Goal: Task Accomplishment & Management: Use online tool/utility

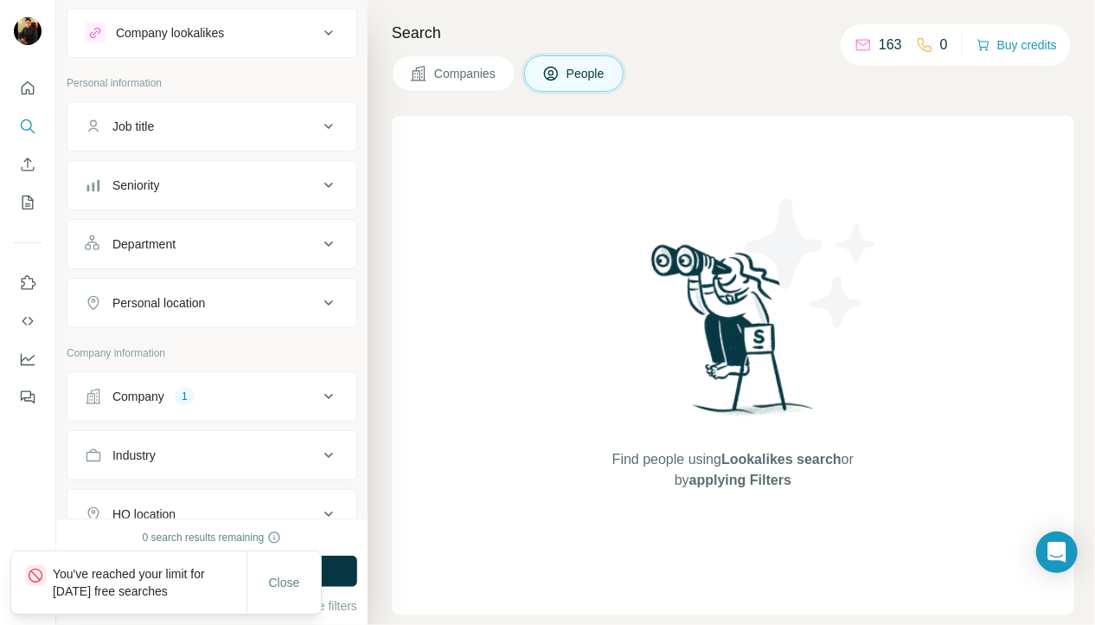
scroll to position [45, 0]
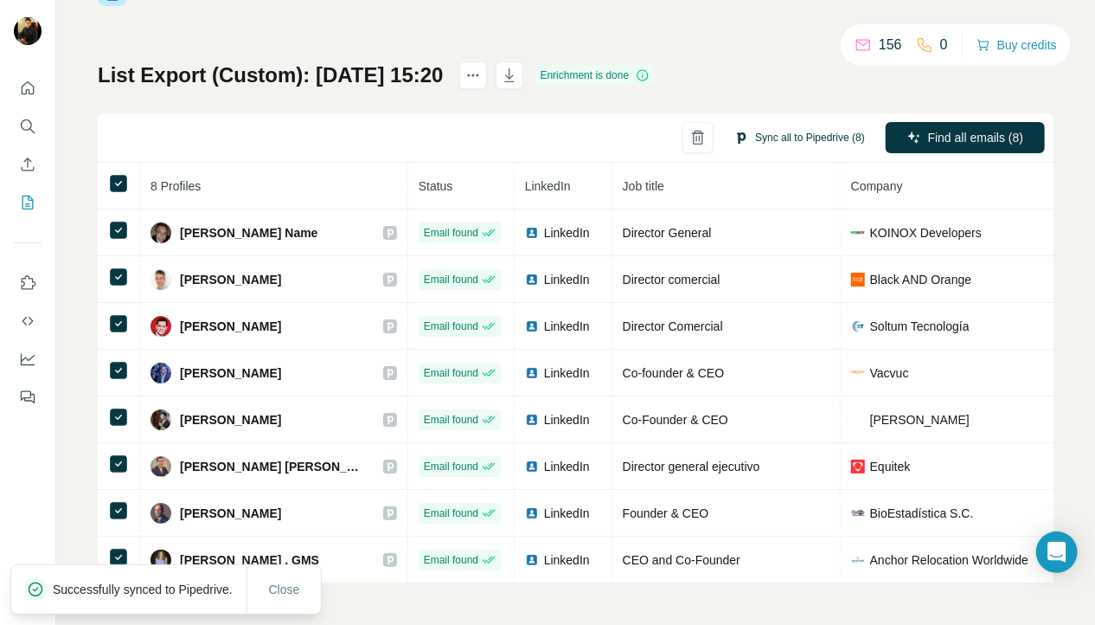
click at [780, 137] on button "Sync all to Pipedrive (8)" at bounding box center [800, 138] width 155 height 26
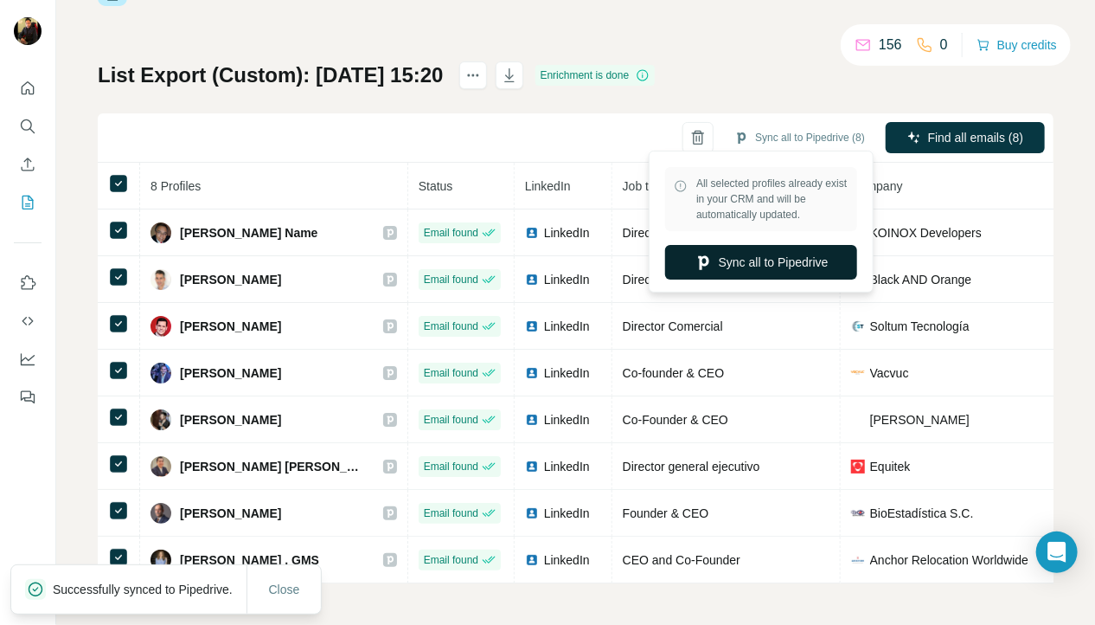
click at [751, 263] on button "Sync all to Pipedrive" at bounding box center [761, 262] width 192 height 35
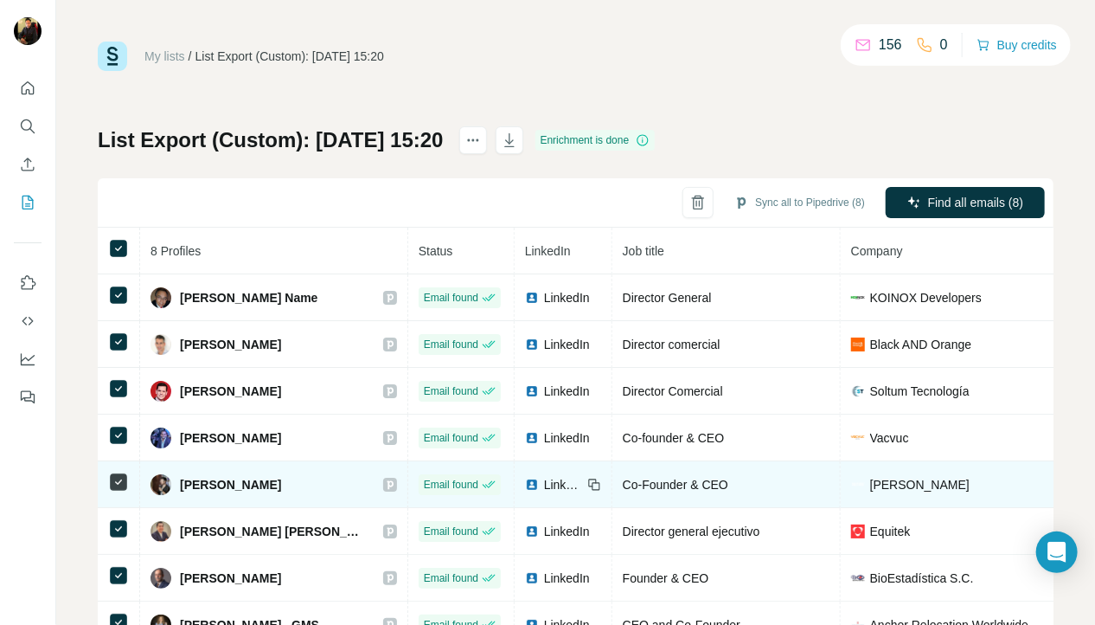
click at [539, 482] on img at bounding box center [532, 485] width 14 height 14
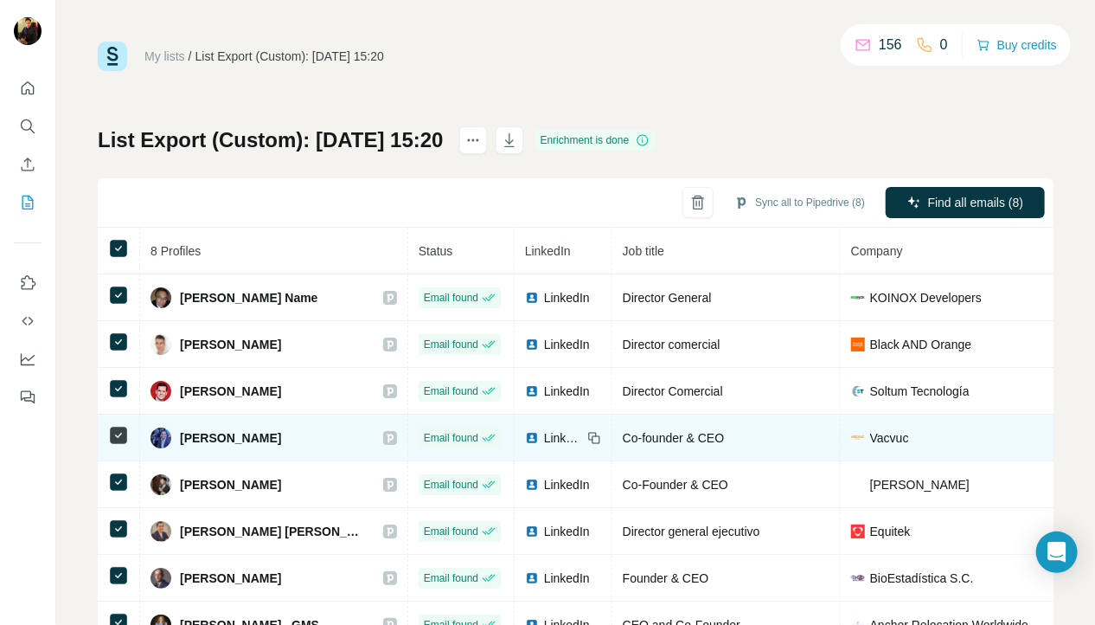
scroll to position [70, 0]
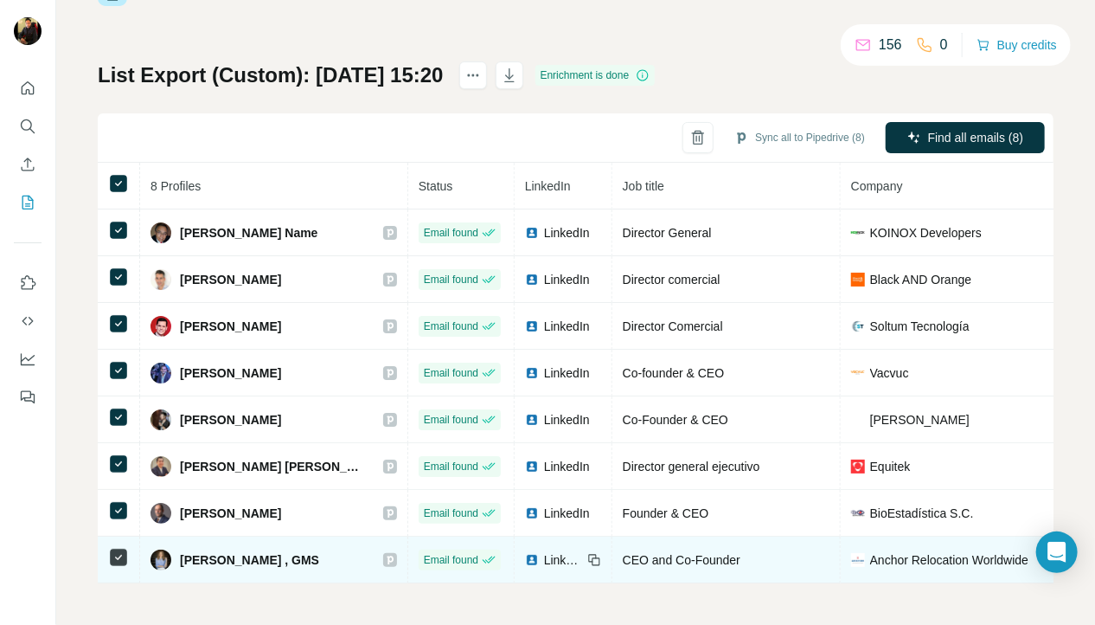
click at [539, 553] on img at bounding box center [532, 560] width 14 height 14
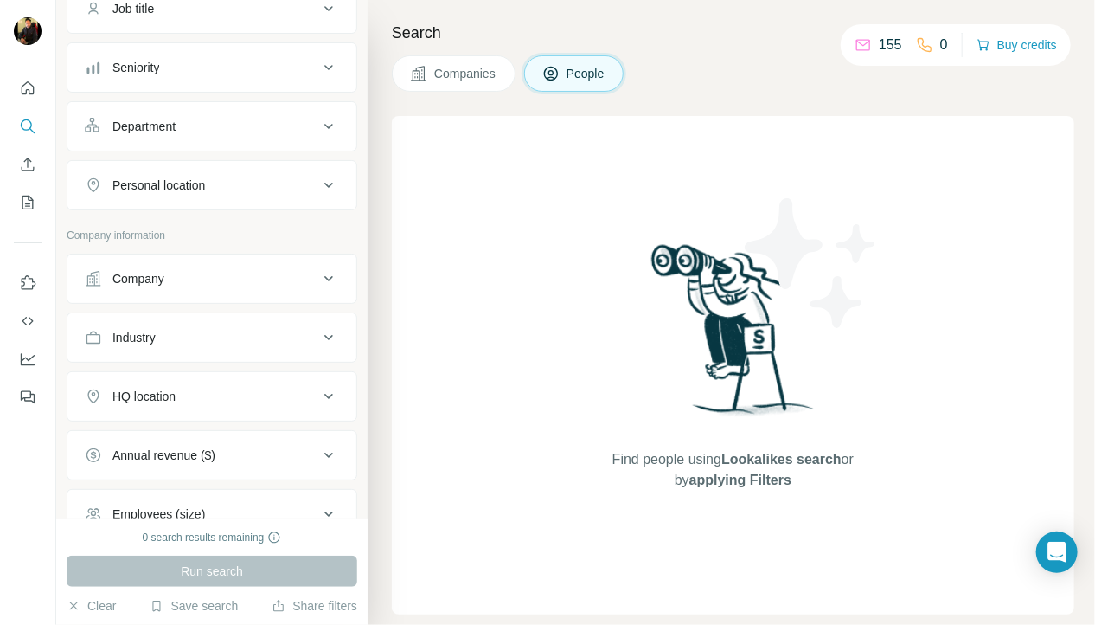
scroll to position [156, 0]
click at [186, 282] on div "Company" at bounding box center [202, 277] width 234 height 17
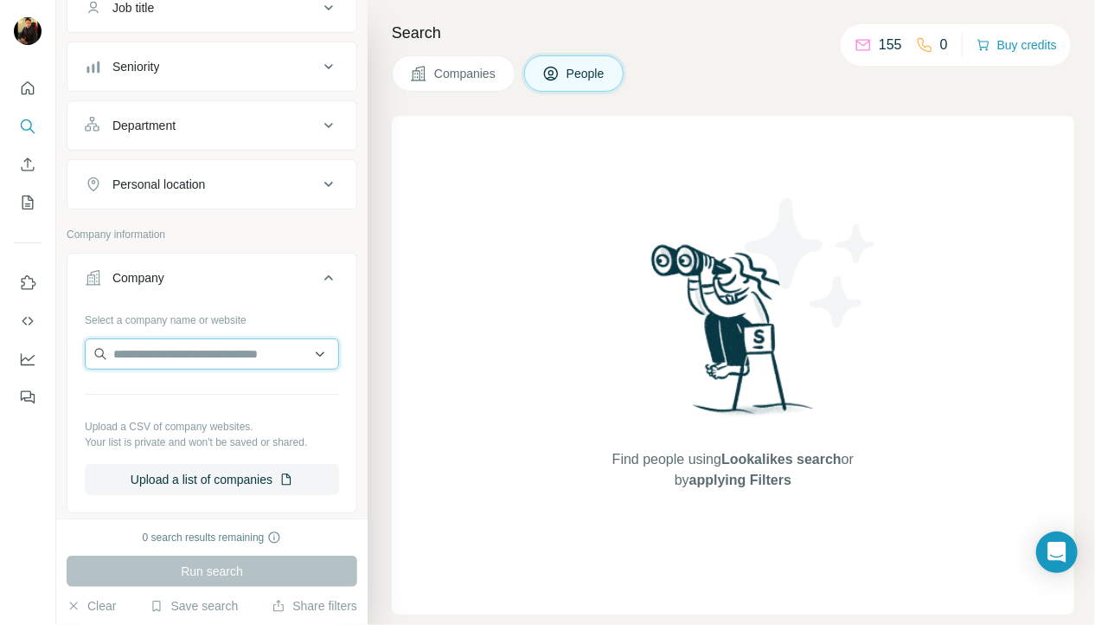
paste input "**********"
click at [171, 360] on input "**********" at bounding box center [212, 353] width 254 height 31
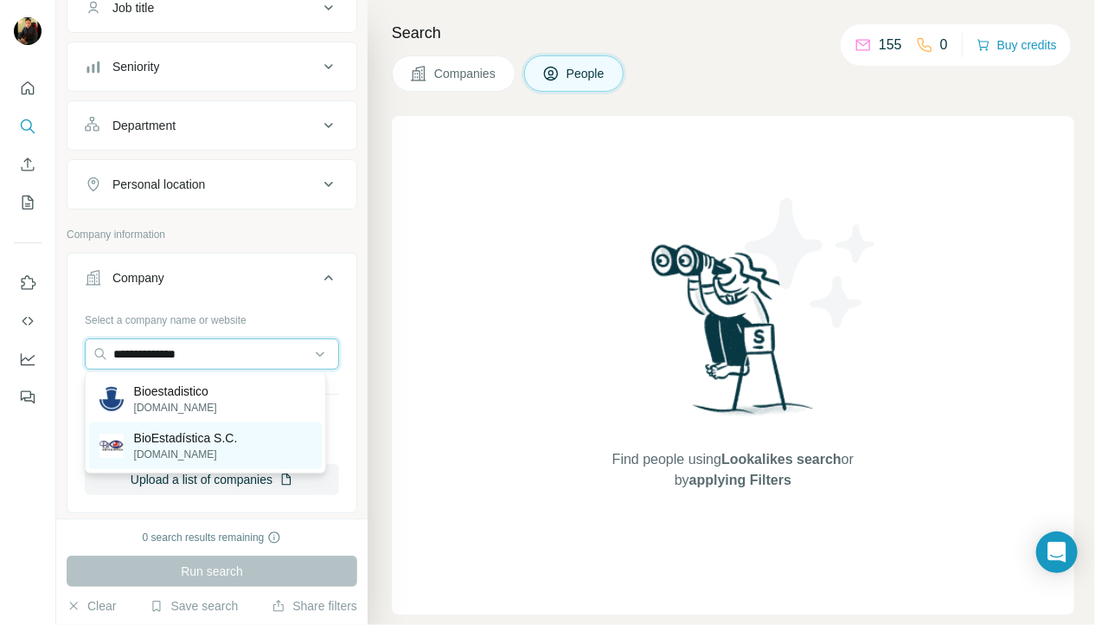
type input "**********"
click at [202, 440] on p "BioEstadística S.C." at bounding box center [186, 437] width 104 height 17
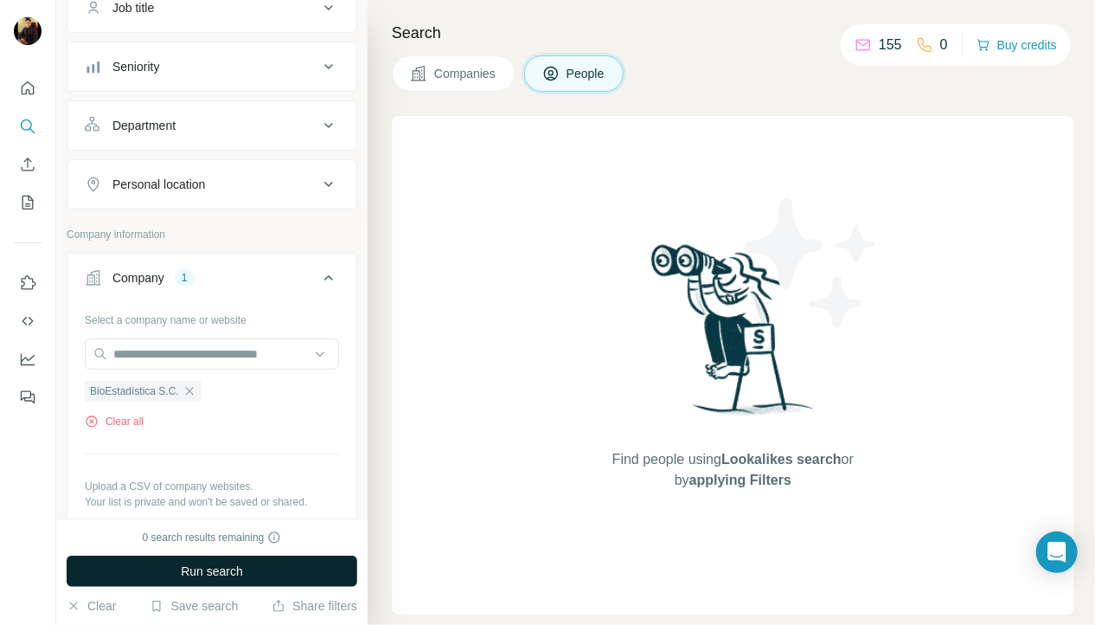
click at [182, 575] on span "Run search" at bounding box center [212, 570] width 62 height 17
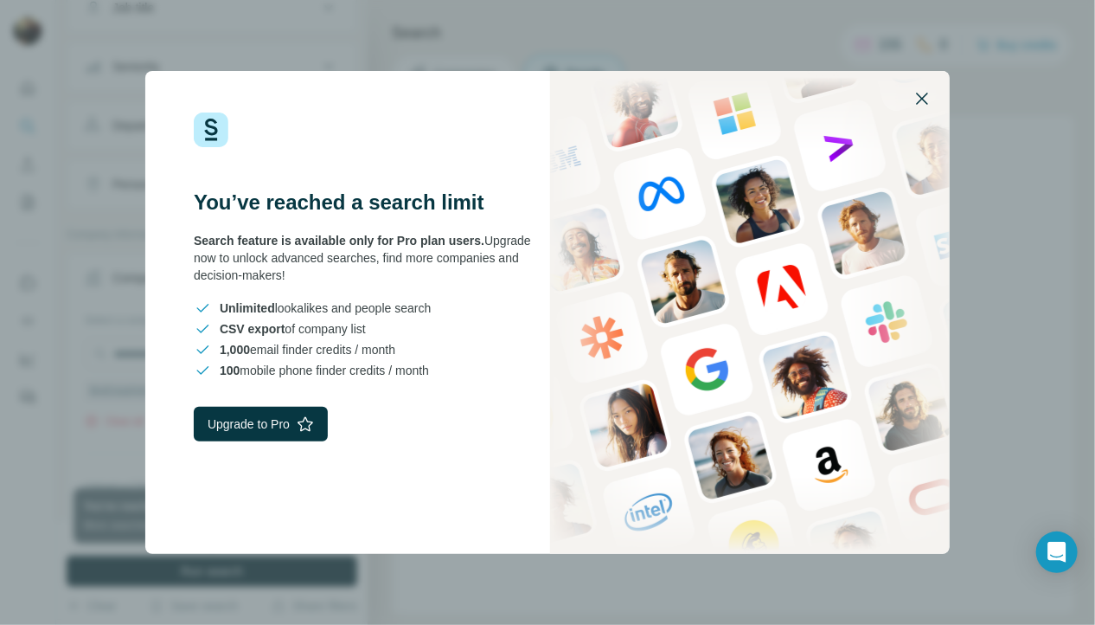
click at [915, 92] on icon "button" at bounding box center [922, 98] width 21 height 21
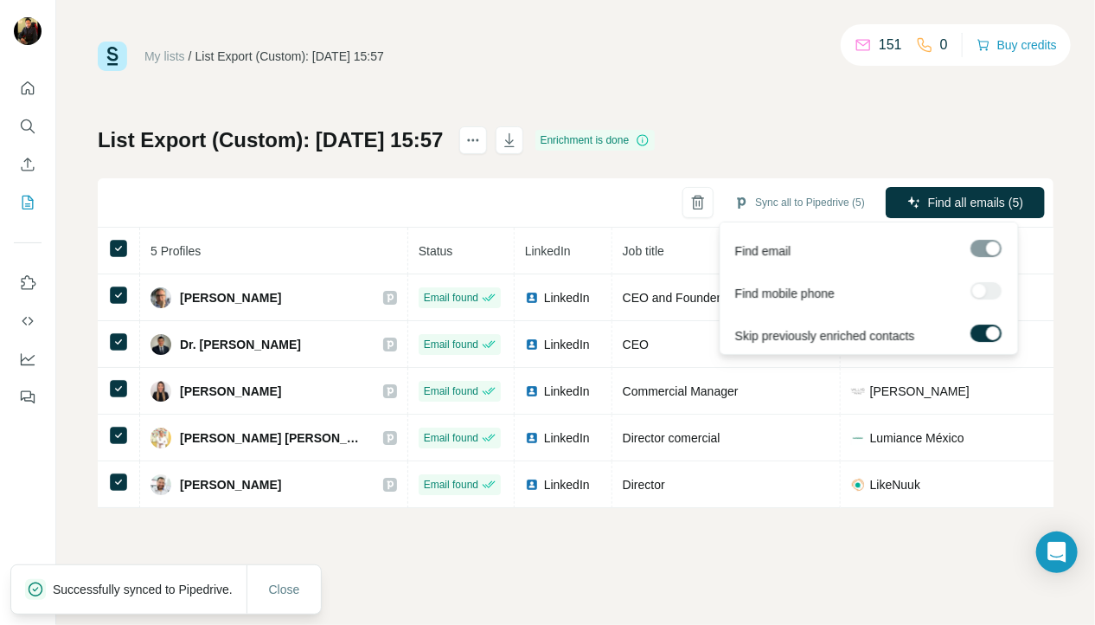
click at [917, 202] on icon "button" at bounding box center [915, 203] width 14 height 14
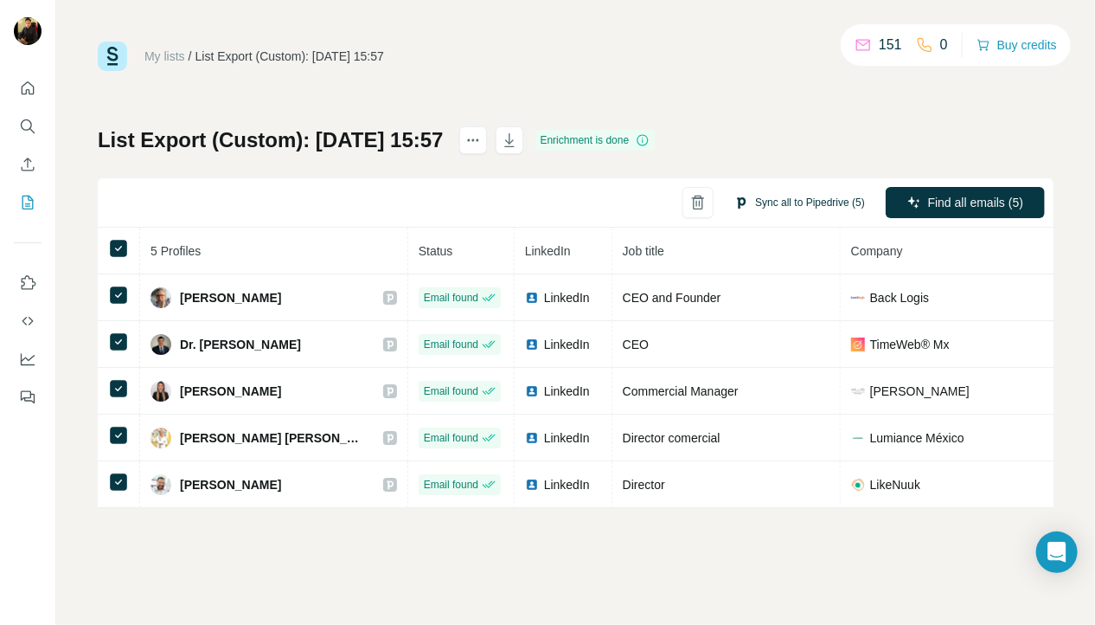
click at [845, 198] on button "Sync all to Pipedrive (5)" at bounding box center [800, 202] width 155 height 26
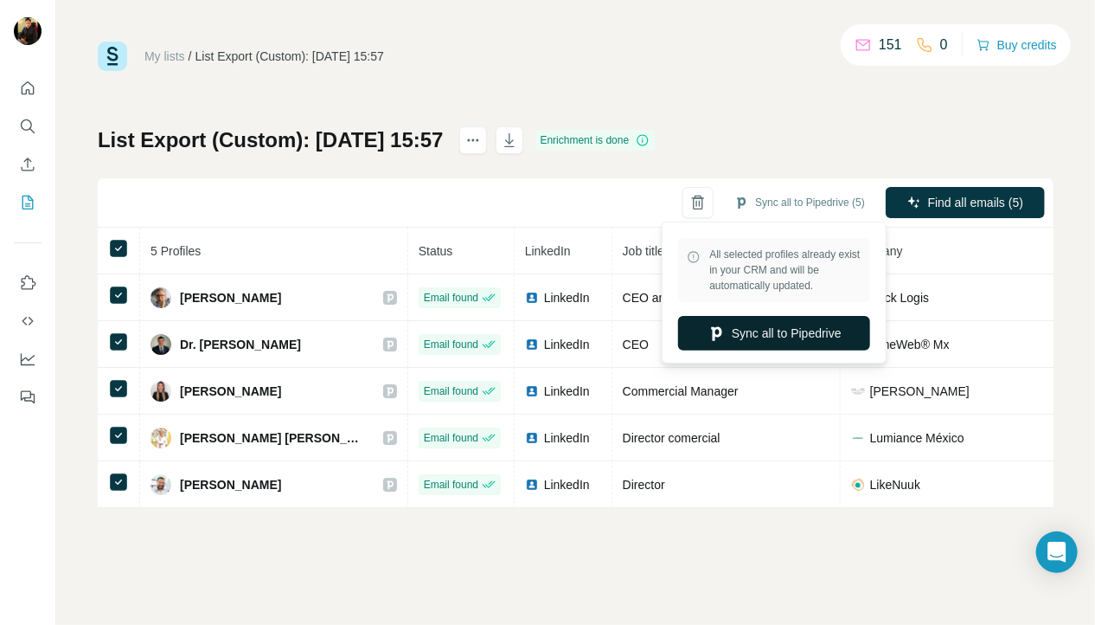
click at [800, 337] on button "Sync all to Pipedrive" at bounding box center [774, 333] width 192 height 35
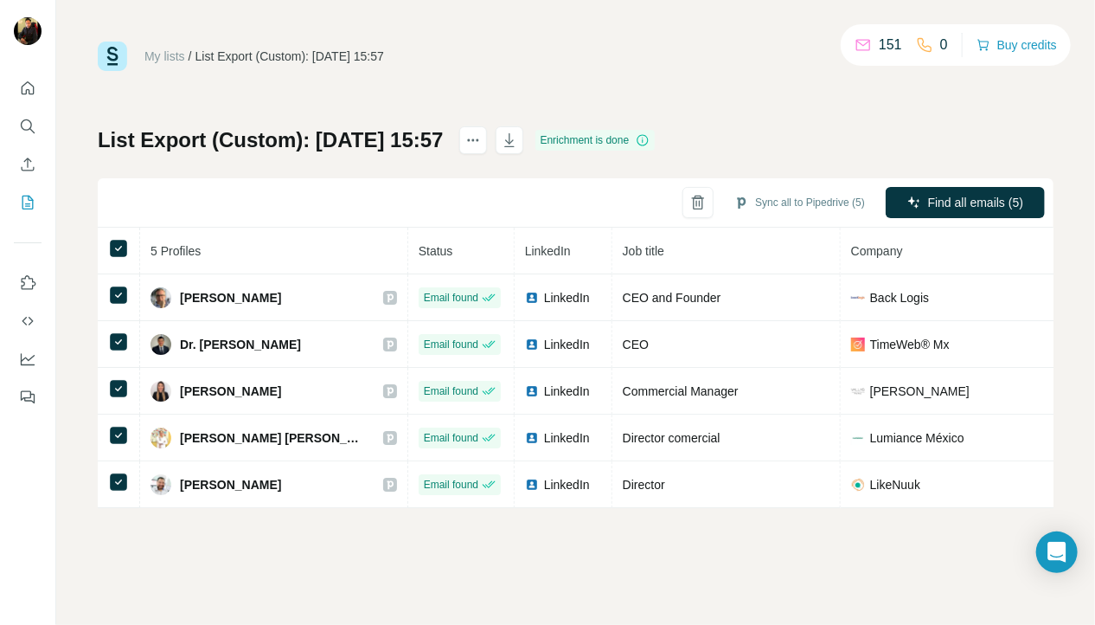
click at [694, 238] on th "Job title" at bounding box center [727, 251] width 228 height 47
click at [820, 208] on button "Sync all to Pipedrive (5)" at bounding box center [800, 202] width 155 height 26
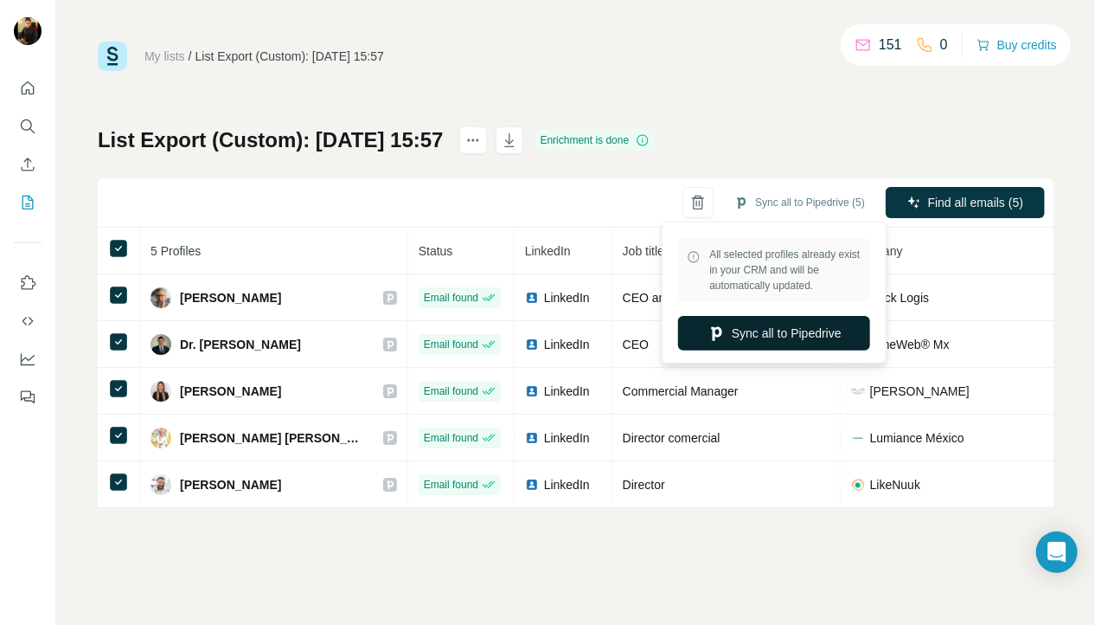
click at [758, 341] on button "Sync all to Pipedrive" at bounding box center [774, 333] width 192 height 35
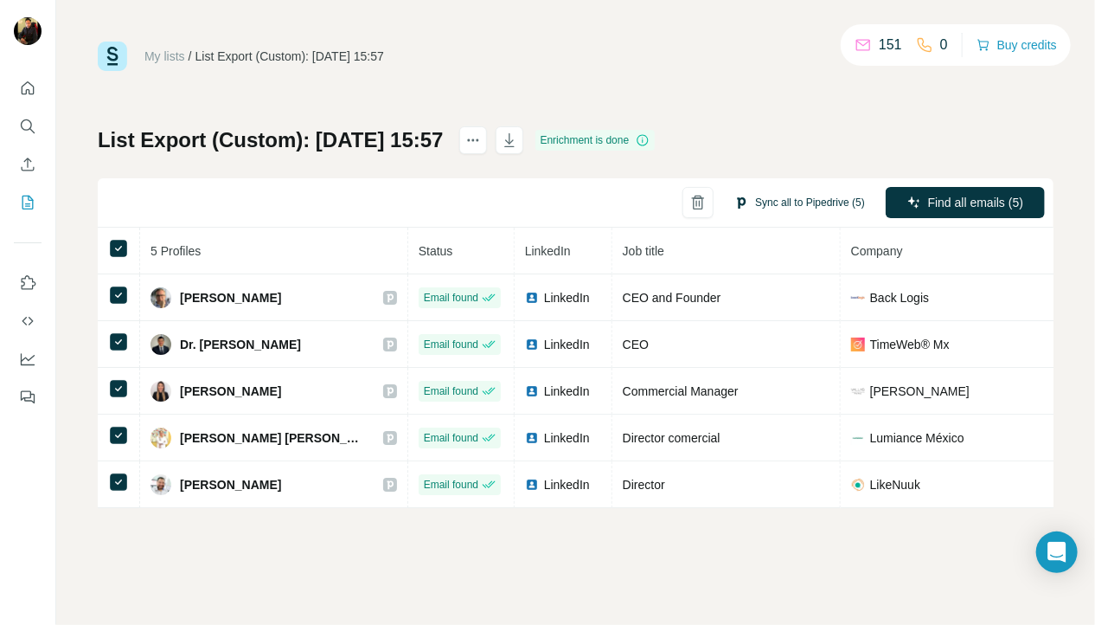
click at [802, 201] on button "Sync all to Pipedrive (5)" at bounding box center [800, 202] width 155 height 26
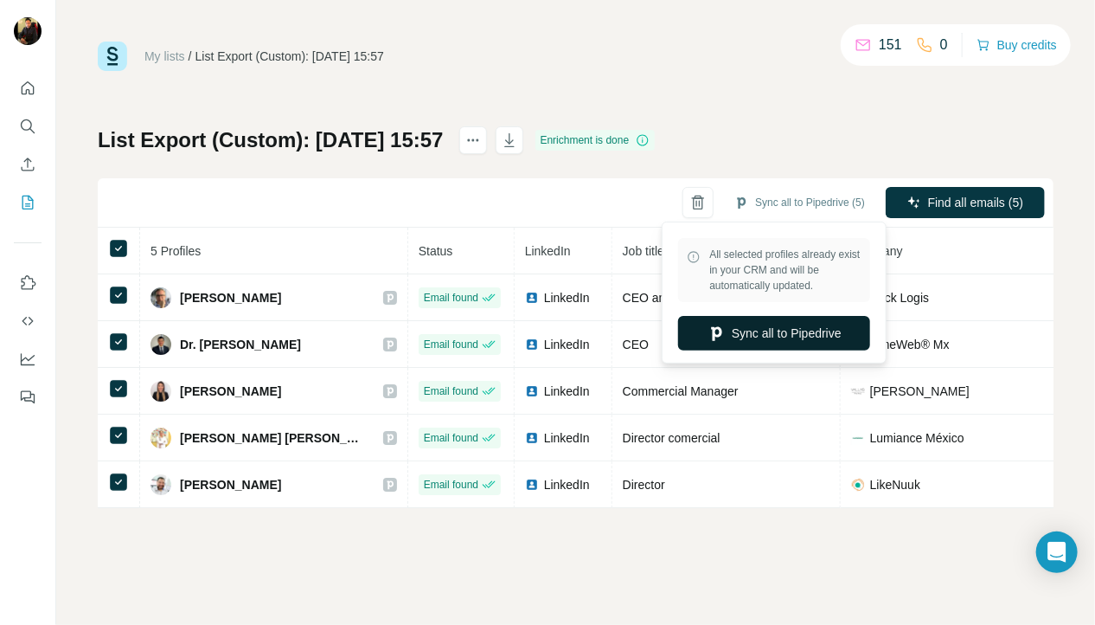
click at [767, 334] on button "Sync all to Pipedrive" at bounding box center [774, 333] width 192 height 35
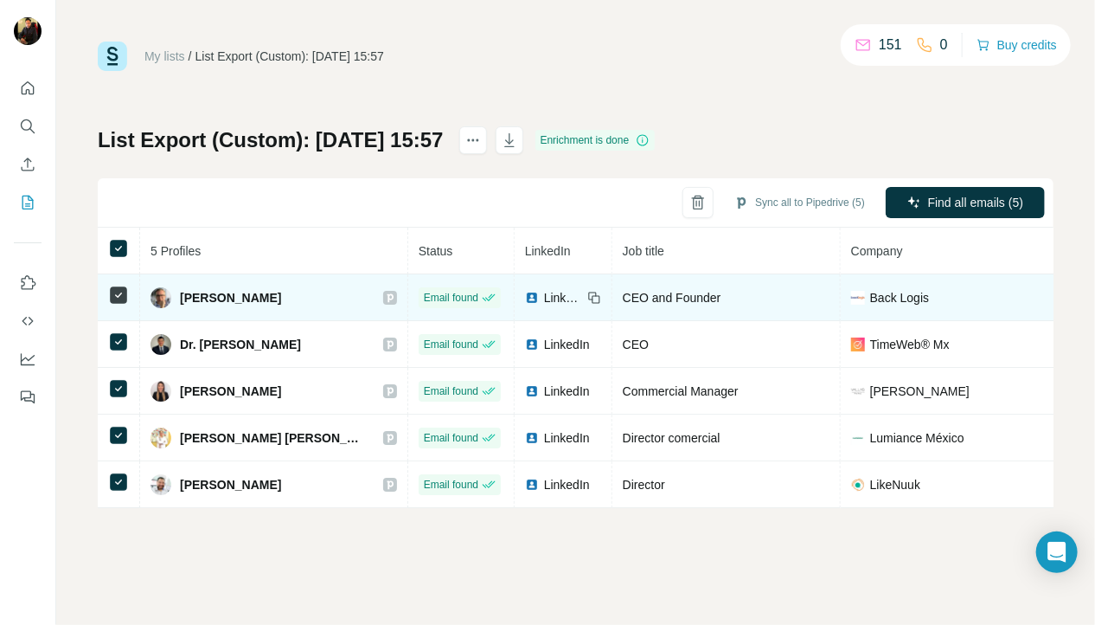
click at [525, 299] on img at bounding box center [532, 298] width 14 height 14
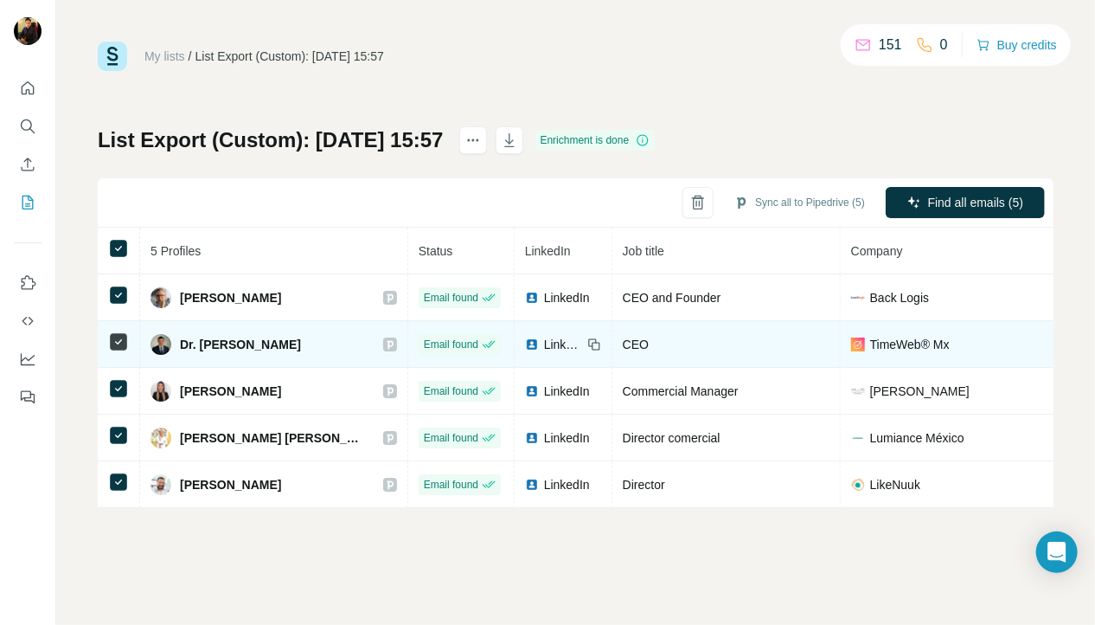
click at [525, 344] on img at bounding box center [532, 344] width 14 height 14
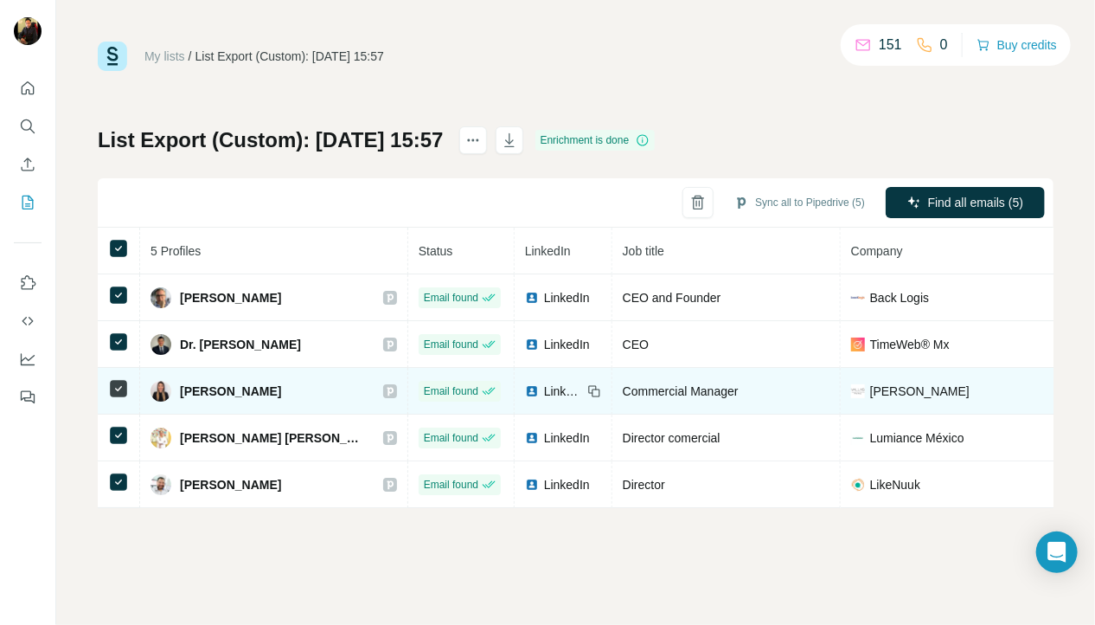
click at [525, 389] on img at bounding box center [532, 391] width 14 height 14
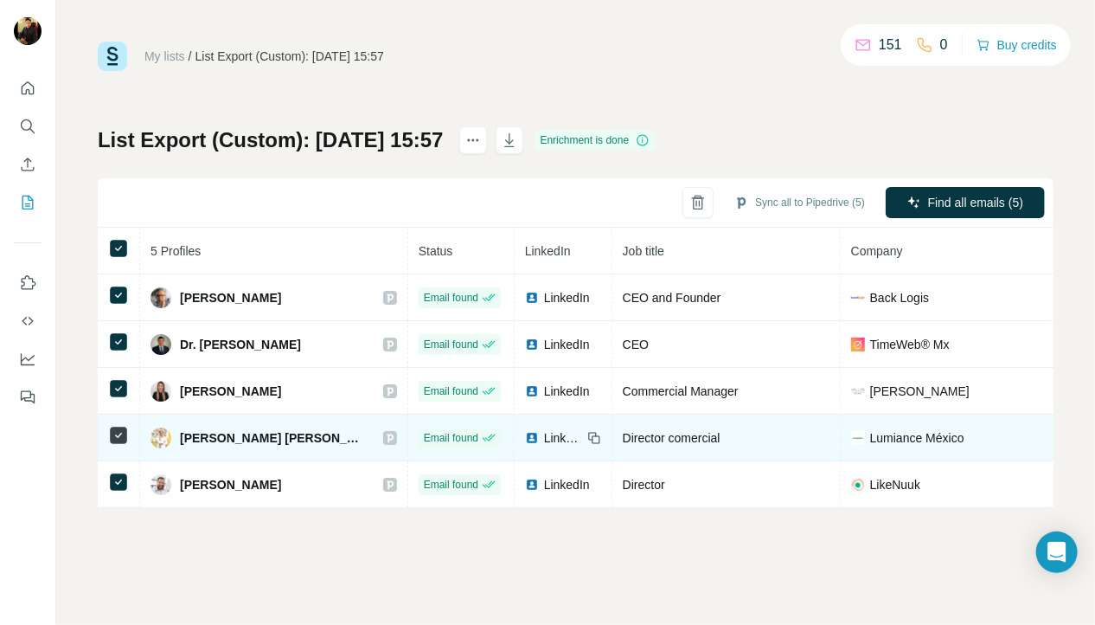
click at [525, 434] on img at bounding box center [532, 438] width 14 height 14
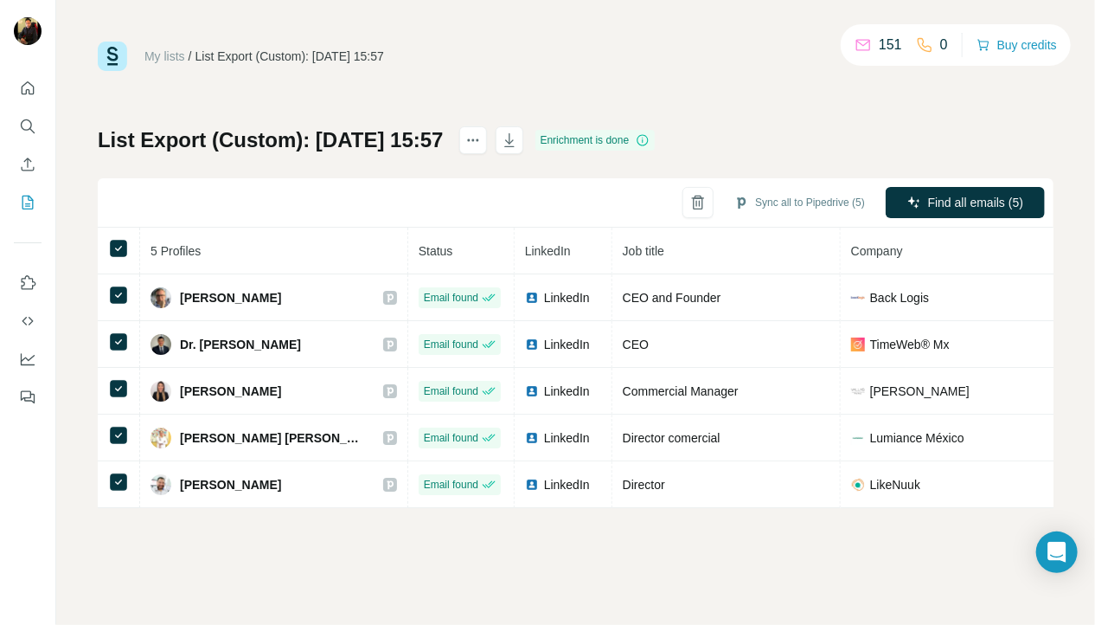
click at [620, 66] on div "My lists / List Export (Custom): 21/08/2025 15:57 151 0 Buy credits" at bounding box center [576, 56] width 956 height 29
